Goal: Task Accomplishment & Management: Use online tool/utility

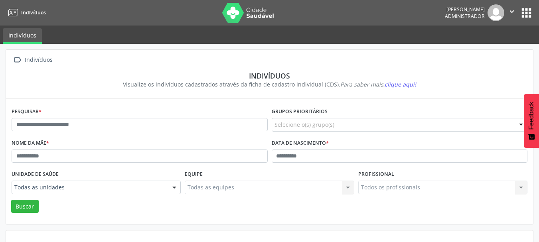
click at [528, 15] on button "apps" at bounding box center [526, 13] width 14 height 14
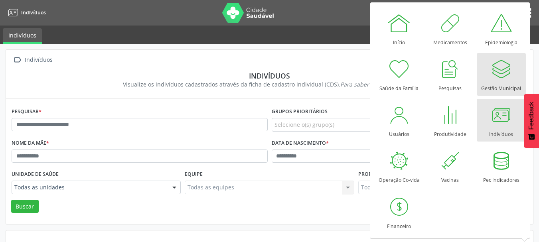
click at [511, 71] on div at bounding box center [501, 69] width 24 height 24
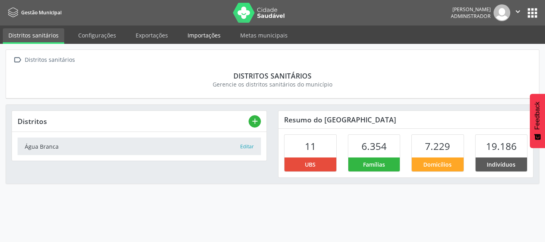
click at [195, 36] on link "Importações" at bounding box center [204, 35] width 44 height 14
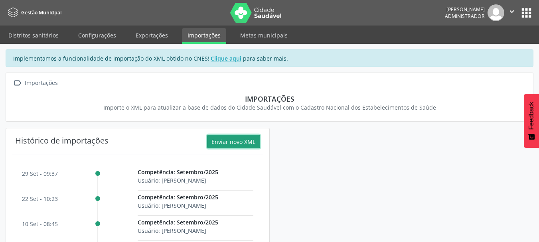
click at [247, 142] on button "Enviar novo XML" at bounding box center [233, 142] width 53 height 14
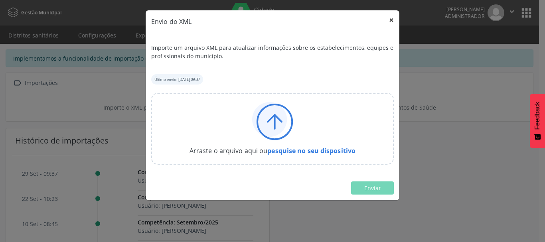
click at [392, 20] on button "×" at bounding box center [391, 20] width 16 height 20
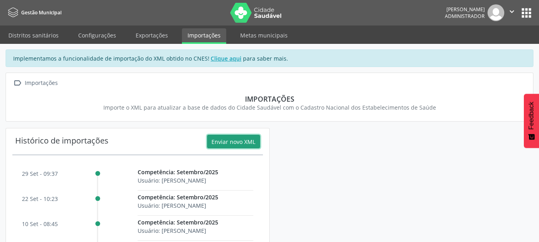
click at [237, 140] on button "Enviar novo XML" at bounding box center [233, 142] width 53 height 14
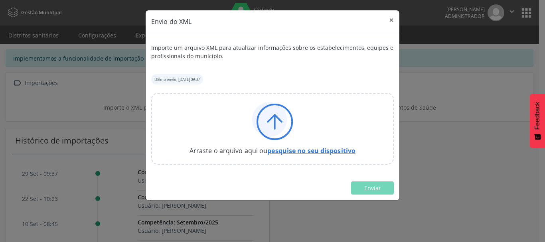
click at [299, 149] on link "pesquise no seu dispositivo" at bounding box center [311, 150] width 88 height 9
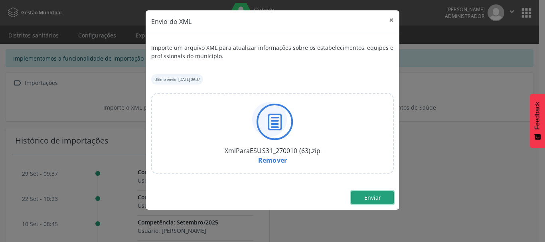
click at [367, 192] on button "Enviar" at bounding box center [372, 198] width 43 height 14
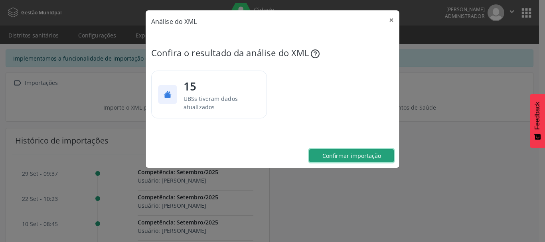
click at [349, 160] on button "Confirmar importação" at bounding box center [351, 156] width 85 height 14
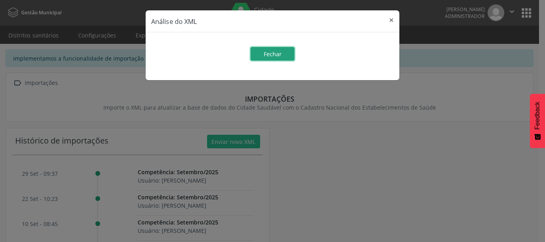
click at [282, 51] on button "Fechar" at bounding box center [272, 54] width 44 height 14
